Goal: Transaction & Acquisition: Purchase product/service

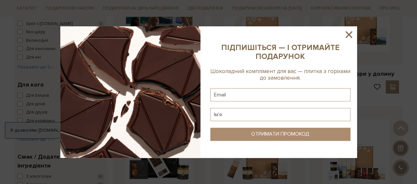
scroll to position [322, 0]
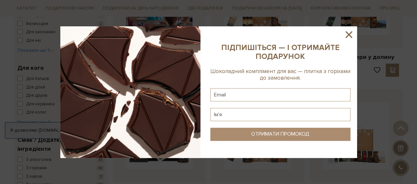
click at [350, 34] on icon at bounding box center [349, 34] width 7 height 7
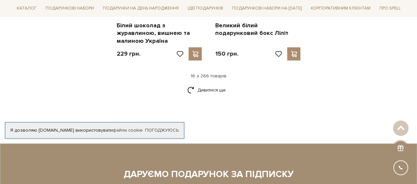
scroll to position [918, 0]
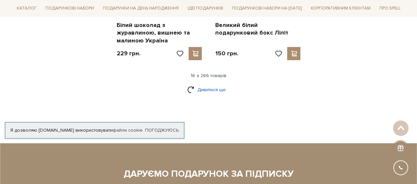
click at [207, 84] on link "Дивитися ще" at bounding box center [208, 90] width 43 height 12
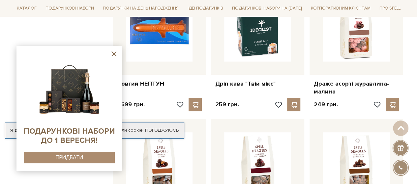
scroll to position [1275, 0]
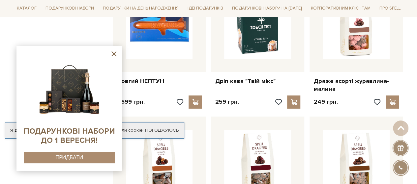
click at [115, 53] on icon at bounding box center [113, 53] width 5 height 5
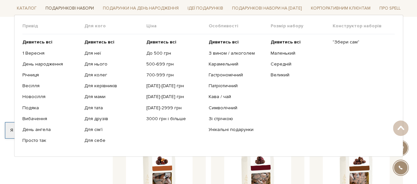
click at [79, 5] on link "Подарункові набори" at bounding box center [70, 8] width 54 height 10
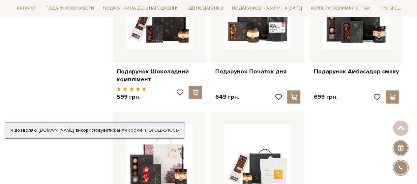
scroll to position [653, 0]
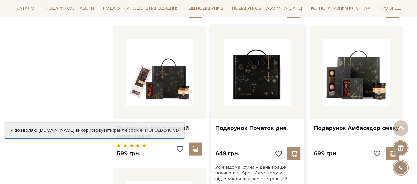
click at [264, 65] on img at bounding box center [257, 72] width 67 height 67
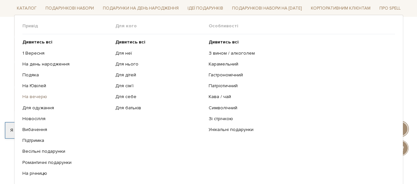
scroll to position [74, 0]
click at [132, 42] on b "Дивитись всі" at bounding box center [130, 42] width 30 height 6
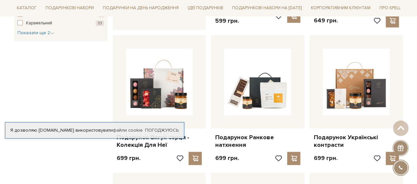
scroll to position [377, 0]
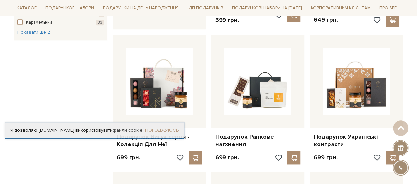
click at [159, 131] on link "Погоджуюсь" at bounding box center [162, 131] width 34 height 6
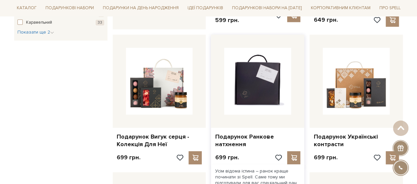
click at [267, 81] on img at bounding box center [257, 81] width 67 height 67
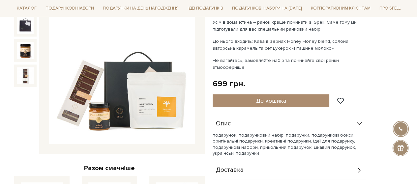
scroll to position [170, 0]
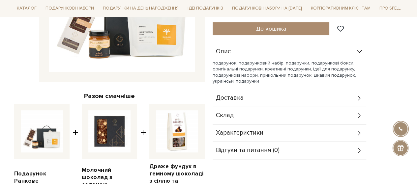
click at [330, 109] on div "Склад" at bounding box center [290, 115] width 154 height 17
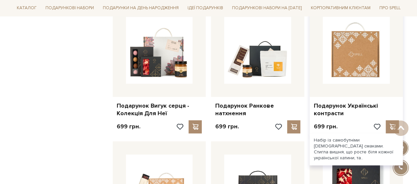
scroll to position [275, 0]
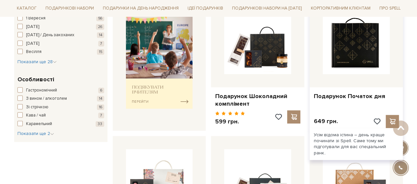
click at [362, 45] on img at bounding box center [356, 40] width 67 height 67
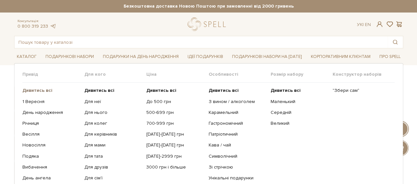
click at [35, 89] on b "Дивитись всі" at bounding box center [37, 91] width 30 height 6
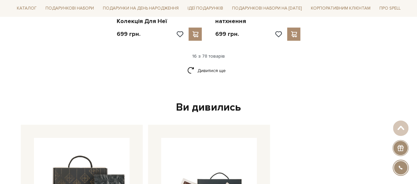
scroll to position [910, 0]
click at [202, 66] on link "Дивитися ще" at bounding box center [208, 71] width 43 height 12
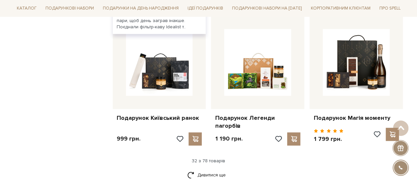
scroll to position [1499, 0]
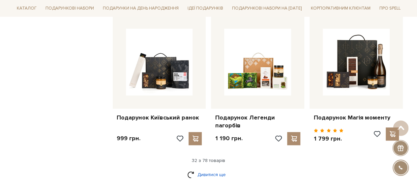
click at [208, 169] on link "Дивитися ще" at bounding box center [208, 175] width 43 height 12
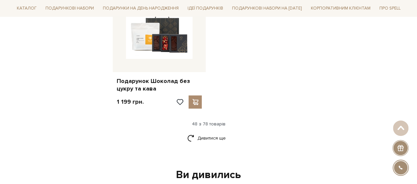
scroll to position [2381, 0]
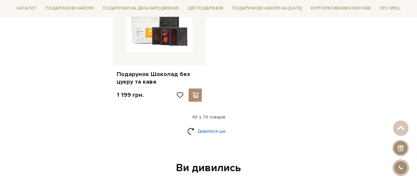
click at [208, 126] on link "Дивитися ще" at bounding box center [208, 132] width 43 height 12
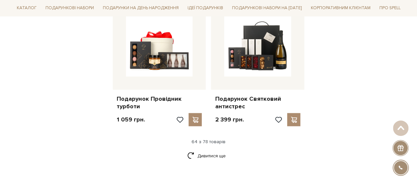
scroll to position [3052, 0]
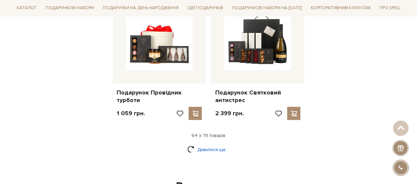
click at [213, 144] on link "Дивитися ще" at bounding box center [208, 150] width 43 height 12
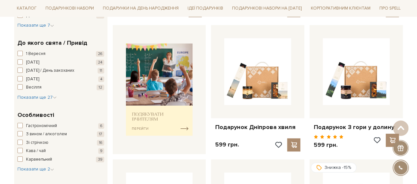
scroll to position [219, 0]
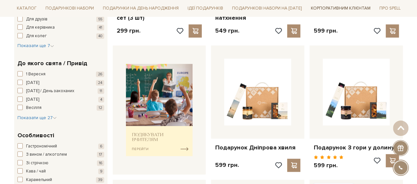
click at [358, 9] on link "Корпоративним клієнтам" at bounding box center [340, 8] width 65 height 11
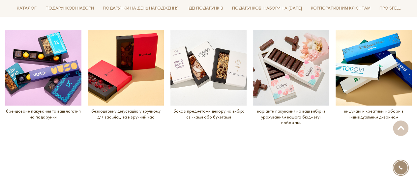
scroll to position [819, 0]
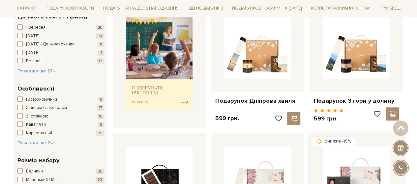
scroll to position [265, 0]
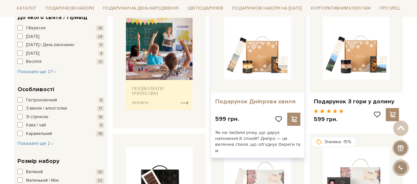
click at [260, 102] on link "Подарунок Дніпрова хвиля" at bounding box center [257, 102] width 85 height 8
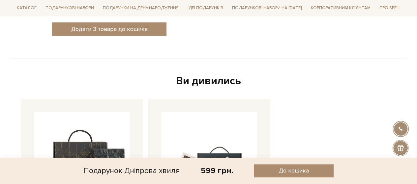
scroll to position [500, 0]
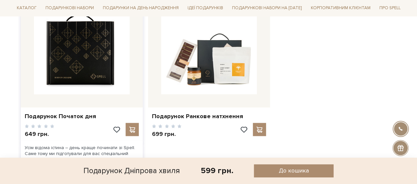
click at [76, 60] on img at bounding box center [82, 47] width 96 height 96
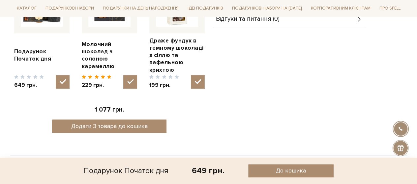
scroll to position [297, 0]
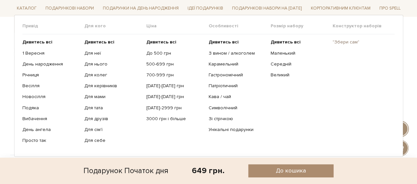
click at [346, 40] on link ""Збери сам"" at bounding box center [361, 42] width 57 height 6
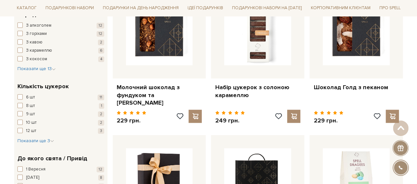
scroll to position [562, 0]
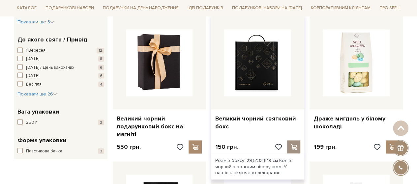
click at [296, 144] on span at bounding box center [294, 147] width 8 height 6
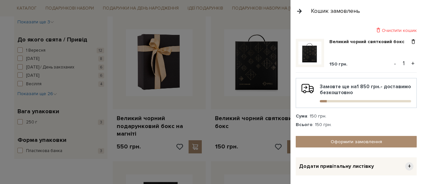
click at [409, 64] on button "+" at bounding box center [413, 64] width 8 height 10
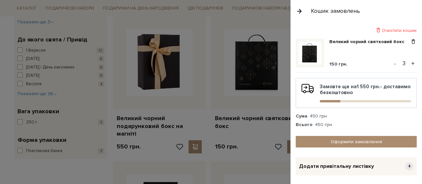
click at [409, 64] on button "+" at bounding box center [413, 64] width 8 height 10
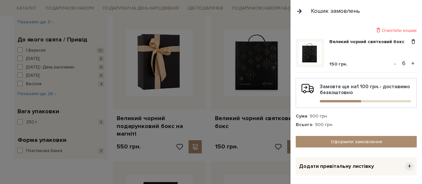
click at [409, 64] on button "+" at bounding box center [413, 64] width 8 height 10
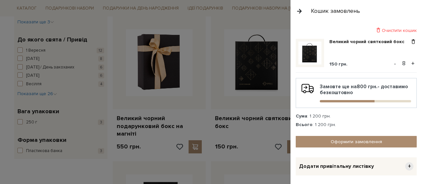
click at [409, 64] on button "+" at bounding box center [413, 64] width 8 height 10
click at [405, 63] on input "10" at bounding box center [404, 63] width 12 height 9
type input "1"
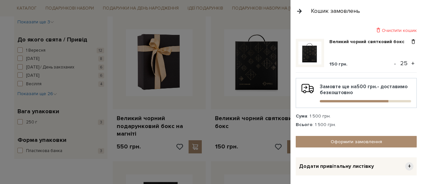
type input "25"
click at [346, 120] on div "Сума : 1 500 грн. Всього : 1 500 грн." at bounding box center [356, 120] width 121 height 15
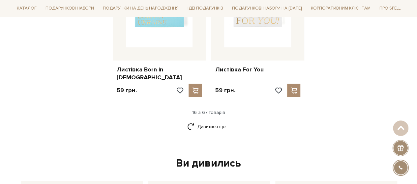
scroll to position [901, 0]
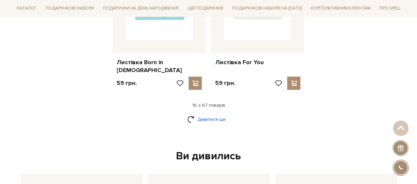
click at [217, 114] on link "Дивитися ще" at bounding box center [208, 120] width 43 height 12
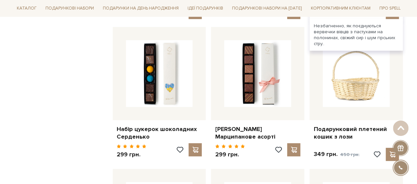
scroll to position [1248, 0]
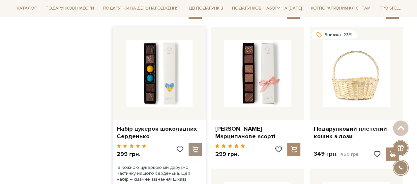
click at [197, 147] on span at bounding box center [195, 150] width 8 height 6
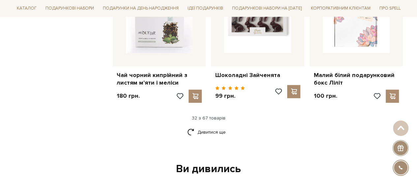
scroll to position [1583, 0]
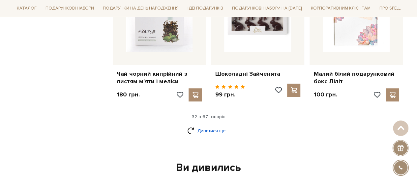
click at [200, 125] on link "Дивитися ще" at bounding box center [208, 131] width 43 height 12
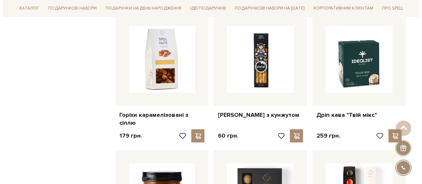
scroll to position [1967, 0]
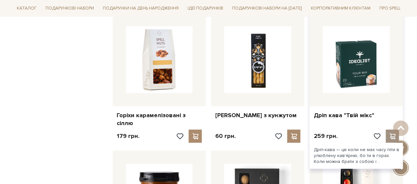
click at [392, 134] on span at bounding box center [392, 137] width 8 height 6
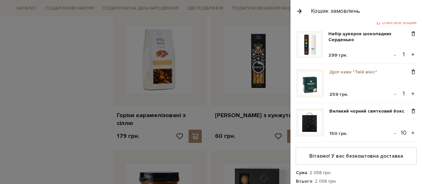
scroll to position [7, 0]
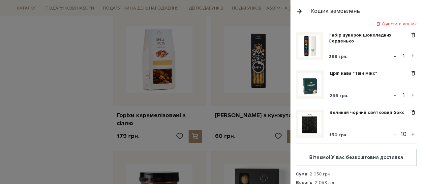
click at [402, 55] on input "1" at bounding box center [404, 55] width 12 height 9
type input "25"
click at [404, 95] on input "1" at bounding box center [404, 94] width 12 height 9
type input "25"
click at [364, 174] on div "Сума : 2 058 грн." at bounding box center [356, 174] width 121 height 6
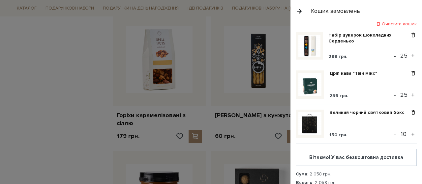
click at [398, 7] on div "Кошик замовлень" at bounding box center [356, 11] width 132 height 22
click at [405, 132] on input "10" at bounding box center [404, 134] width 12 height 9
type input "1"
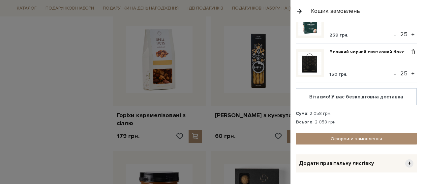
scroll to position [68, 0]
type input "25"
click at [371, 120] on div "Всього : 2 058 грн." at bounding box center [356, 122] width 121 height 6
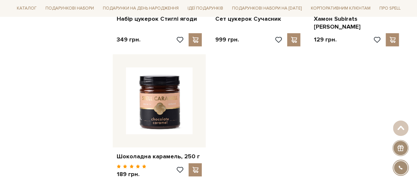
scroll to position [2344, 0]
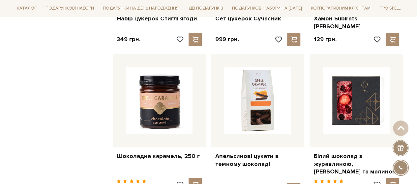
click at [399, 148] on div at bounding box center [400, 148] width 16 height 16
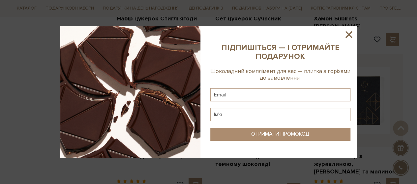
click at [351, 33] on icon at bounding box center [349, 34] width 7 height 7
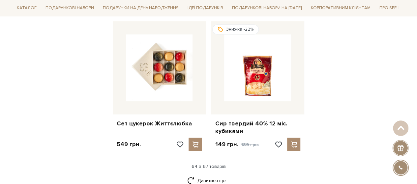
scroll to position [3096, 0]
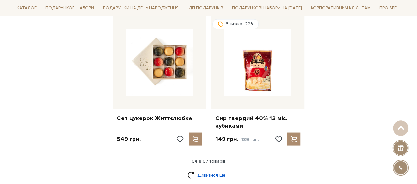
click at [210, 169] on link "Дивитися ще" at bounding box center [208, 175] width 43 height 12
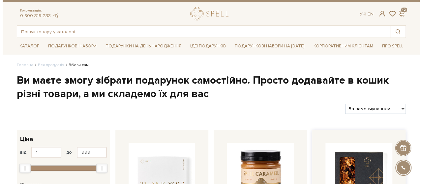
scroll to position [10, 0]
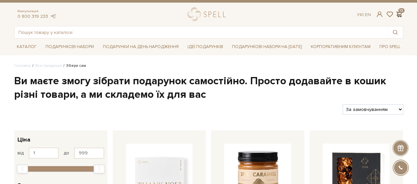
click at [400, 15] on span at bounding box center [399, 14] width 8 height 7
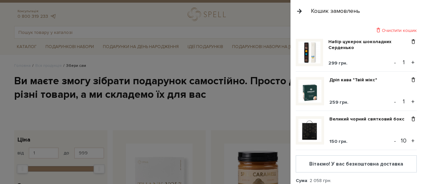
click at [411, 59] on button "+" at bounding box center [413, 63] width 8 height 10
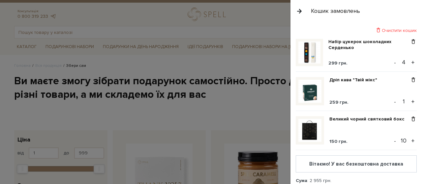
click at [411, 59] on button "+" at bounding box center [413, 63] width 8 height 10
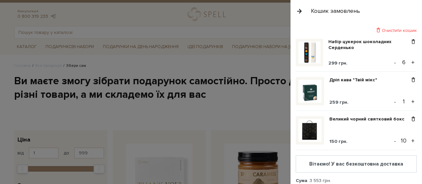
click at [411, 59] on button "+" at bounding box center [413, 63] width 8 height 10
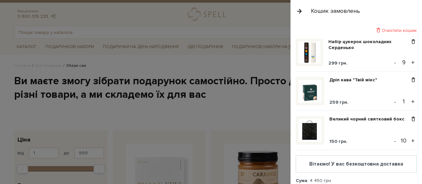
click at [411, 59] on button "+" at bounding box center [413, 63] width 8 height 10
click at [410, 60] on button "+" at bounding box center [413, 63] width 8 height 10
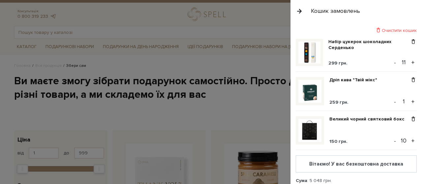
click at [410, 60] on button "+" at bounding box center [413, 63] width 8 height 10
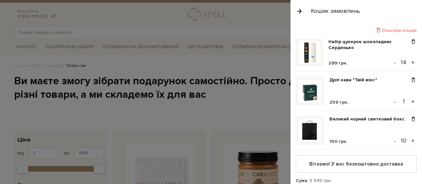
click at [410, 60] on button "+" at bounding box center [413, 63] width 8 height 10
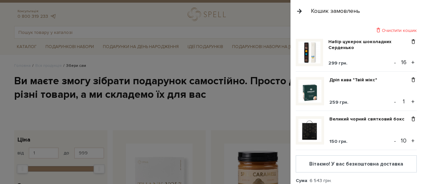
click at [410, 60] on button "+" at bounding box center [413, 63] width 8 height 10
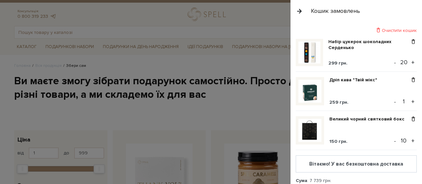
click at [410, 60] on button "+" at bounding box center [413, 63] width 8 height 10
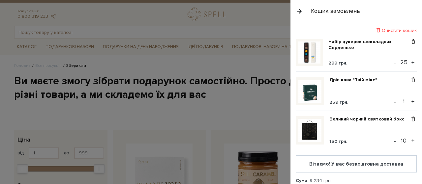
click at [409, 100] on button "+" at bounding box center [413, 102] width 8 height 10
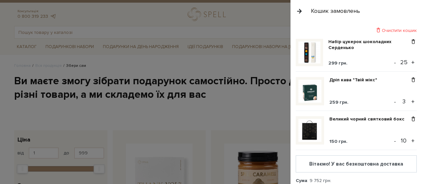
click at [409, 100] on button "+" at bounding box center [413, 102] width 8 height 10
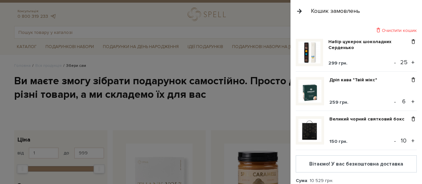
click at [409, 100] on button "+" at bounding box center [413, 102] width 8 height 10
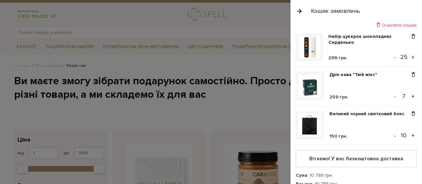
scroll to position [4, 0]
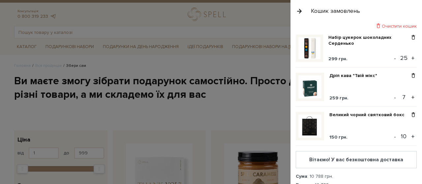
click at [410, 97] on button "+" at bounding box center [413, 98] width 8 height 10
click at [402, 96] on input "8" at bounding box center [404, 97] width 12 height 9
type input "25"
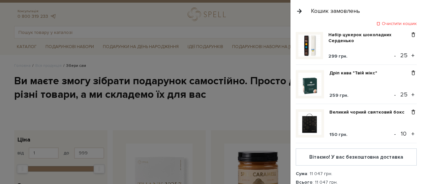
scroll to position [11, 0]
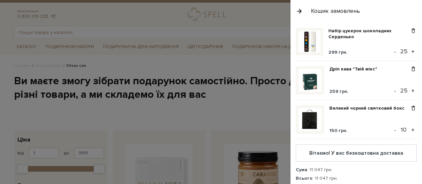
click at [403, 128] on input "10" at bounding box center [404, 129] width 12 height 9
type input "1"
type input "25"
click at [374, 176] on div "Всього : 11 047 грн." at bounding box center [356, 179] width 121 height 6
click at [355, 155] on div "Вітаємо! У вас безкоштовна доставка" at bounding box center [356, 153] width 121 height 17
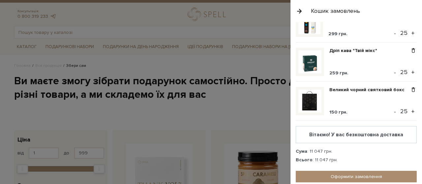
scroll to position [30, 0]
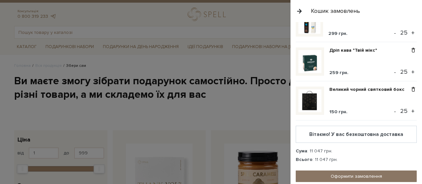
click at [348, 176] on link "Оформити замовлення" at bounding box center [356, 177] width 121 height 12
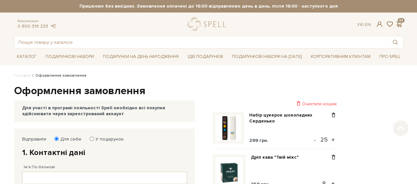
scroll to position [65, 0]
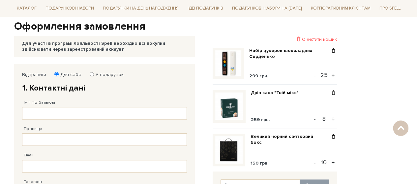
click at [326, 120] on input "8" at bounding box center [324, 118] width 12 height 9
type input "25"
click at [327, 164] on input "10" at bounding box center [324, 162] width 12 height 9
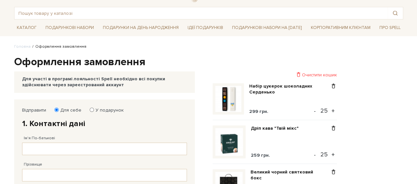
scroll to position [29, 0]
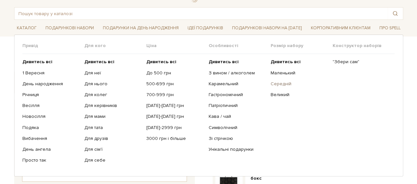
click at [283, 83] on link "Середній" at bounding box center [299, 84] width 57 height 6
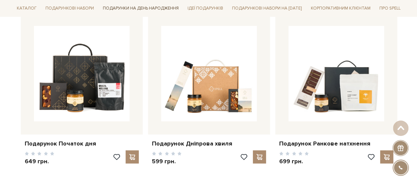
scroll to position [827, 0]
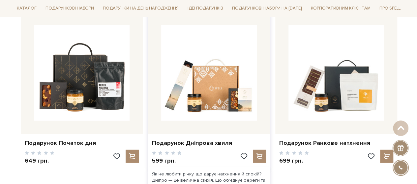
drag, startPoint x: 196, startPoint y: 115, endPoint x: 152, endPoint y: 26, distance: 98.4
click at [152, 26] on div at bounding box center [209, 73] width 122 height 122
